Goal: Book appointment/travel/reservation

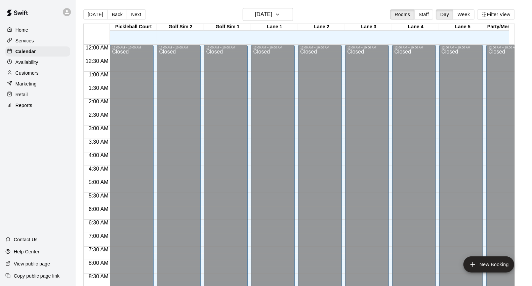
scroll to position [301, 0]
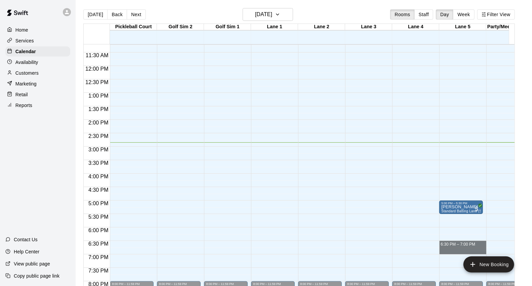
drag, startPoint x: 443, startPoint y: 244, endPoint x: 443, endPoint y: 249, distance: 5.4
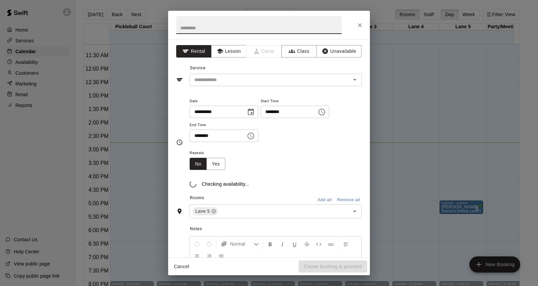
click at [358, 26] on icon "Close" at bounding box center [360, 25] width 4 height 4
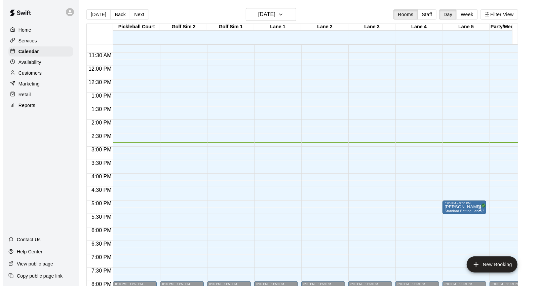
scroll to position [376, 0]
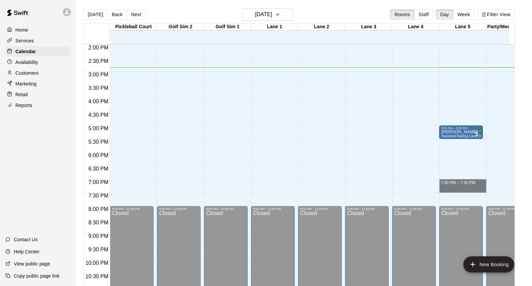
drag, startPoint x: 444, startPoint y: 182, endPoint x: 446, endPoint y: 189, distance: 7.0
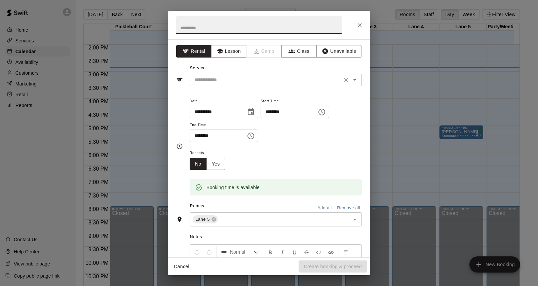
click at [301, 79] on input "text" at bounding box center [266, 80] width 148 height 8
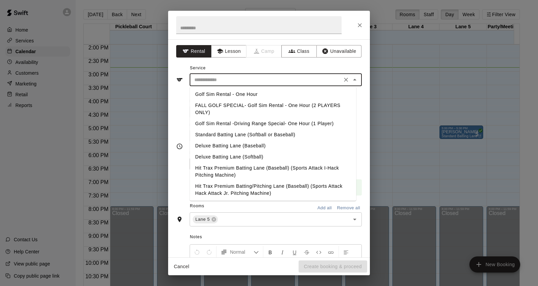
click at [288, 138] on li "Standard Batting Lane (Softball or Baseball)" at bounding box center [273, 134] width 166 height 11
type input "**********"
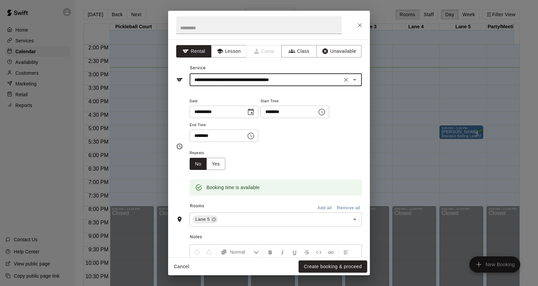
click at [278, 112] on input "********" at bounding box center [286, 112] width 52 height 12
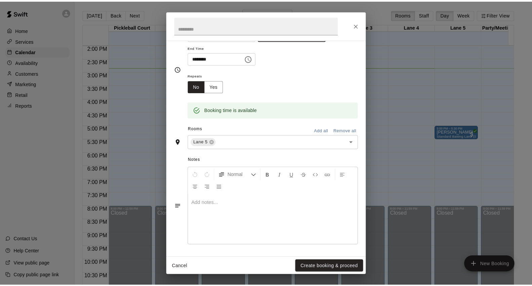
scroll to position [78, 0]
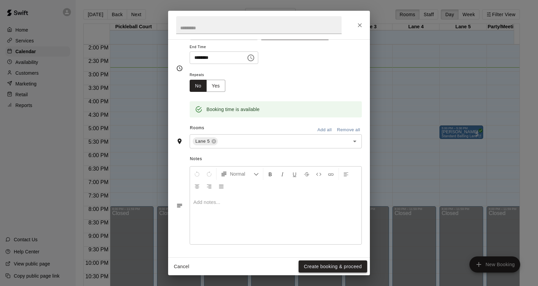
click at [358, 268] on button "Create booking & proceed" at bounding box center [332, 266] width 69 height 12
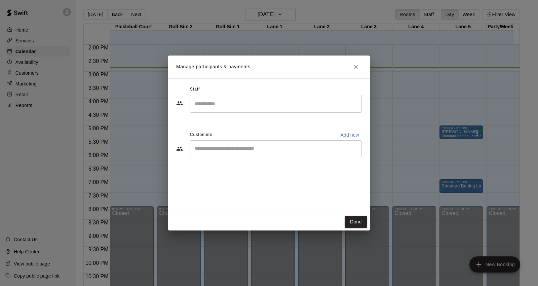
click at [203, 148] on input "Start typing to search customers..." at bounding box center [276, 148] width 166 height 7
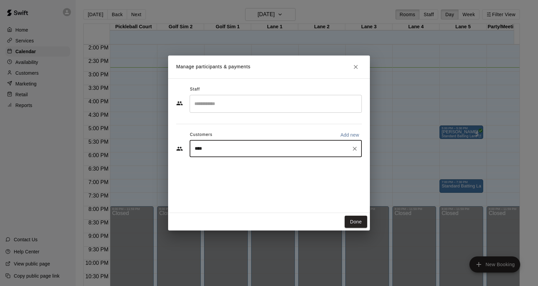
type input "****"
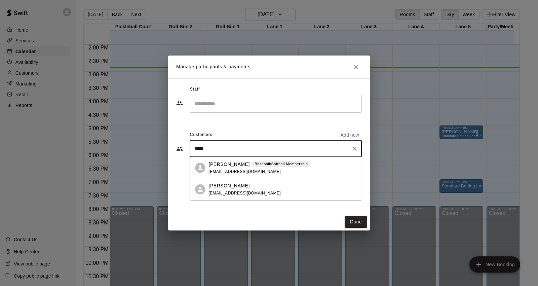
click at [300, 171] on div "[PERSON_NAME] Baseball/Softball Membership [EMAIL_ADDRESS][DOMAIN_NAME]" at bounding box center [282, 167] width 148 height 14
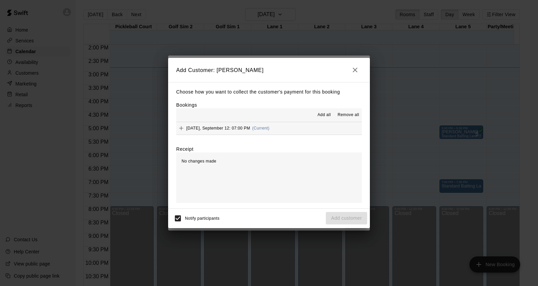
click at [297, 133] on button "[DATE], September 12: 07:00 PM (Current)" at bounding box center [269, 128] width 186 height 12
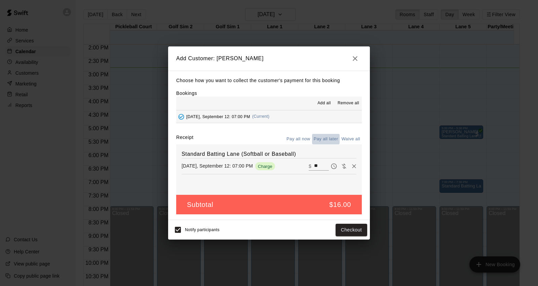
click at [329, 142] on button "Pay all later" at bounding box center [326, 139] width 28 height 10
click at [347, 233] on button "Add customer" at bounding box center [346, 230] width 41 height 12
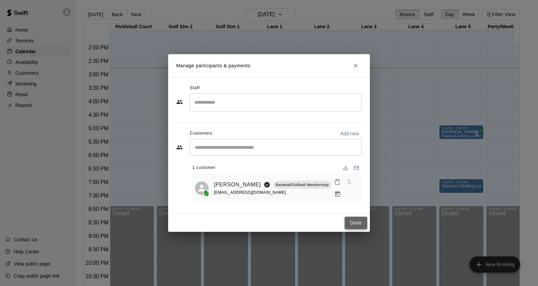
click at [359, 222] on button "Done" at bounding box center [355, 222] width 23 height 12
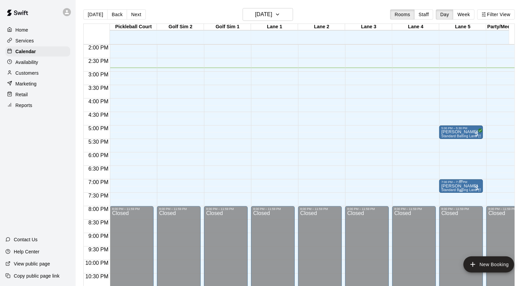
click at [454, 186] on p "[PERSON_NAME]" at bounding box center [461, 186] width 40 height 0
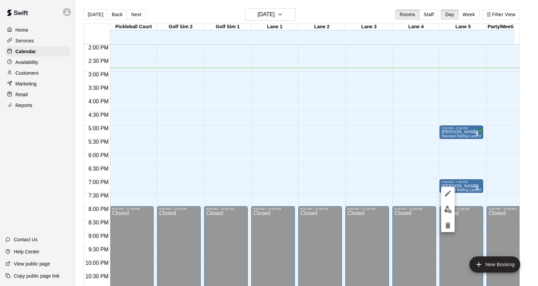
click at [451, 209] on img "edit" at bounding box center [448, 209] width 8 height 8
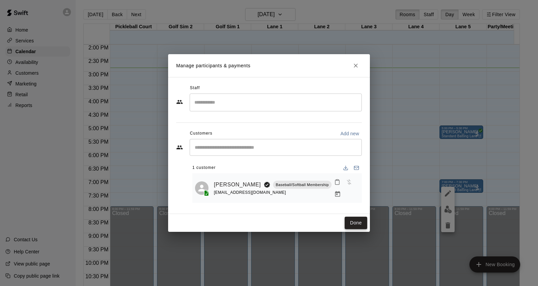
click at [359, 222] on button "Done" at bounding box center [355, 222] width 23 height 12
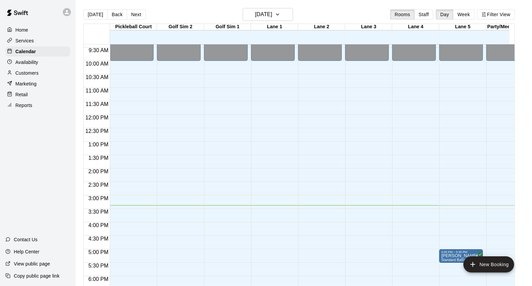
scroll to position [290, 0]
